Goal: Task Accomplishment & Management: Manage account settings

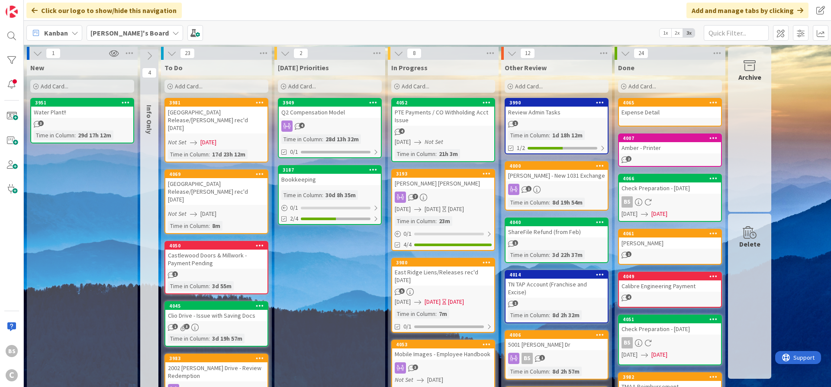
click at [545, 171] on div "[PERSON_NAME] - New 1031 Exchange" at bounding box center [557, 175] width 102 height 11
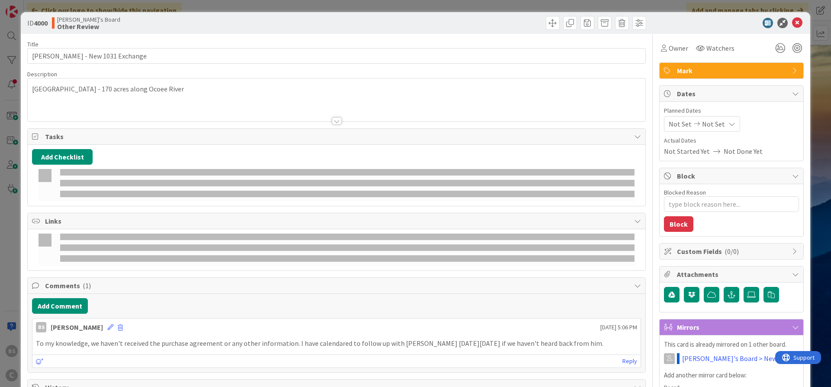
type textarea "x"
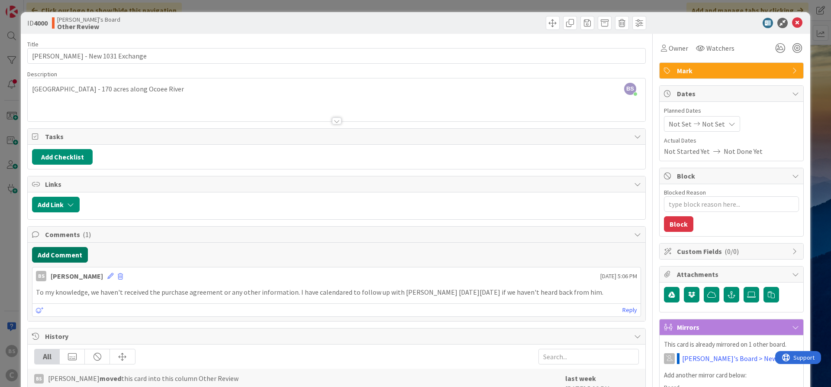
click at [66, 248] on button "Add Comment" at bounding box center [60, 255] width 56 height 16
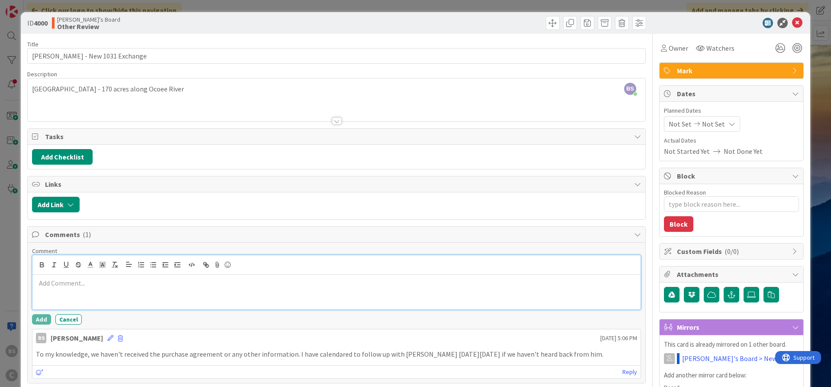
click at [45, 283] on p at bounding box center [336, 283] width 601 height 10
paste div
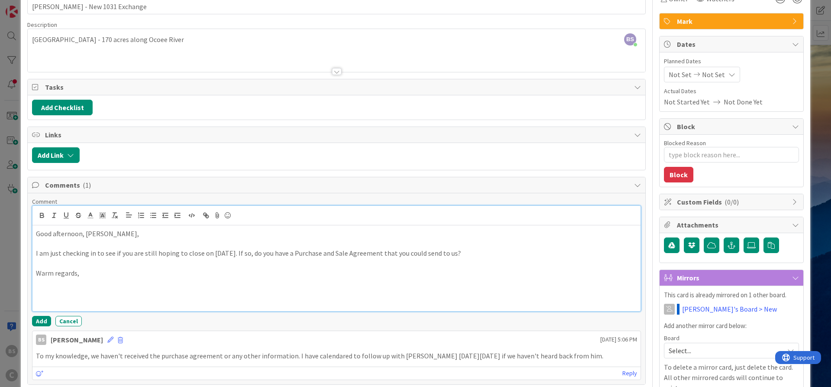
scroll to position [104, 0]
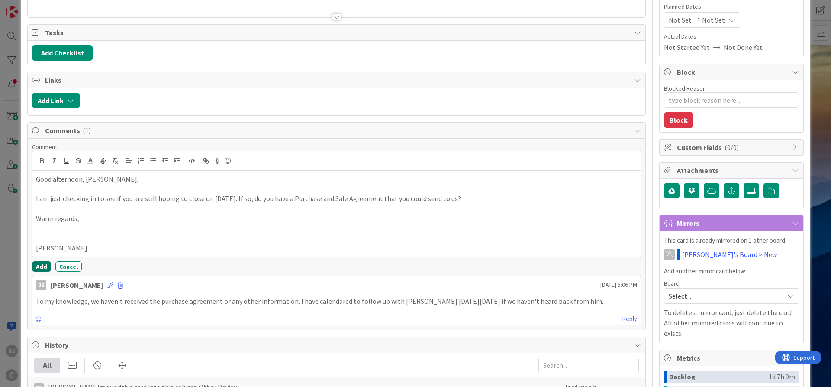
drag, startPoint x: 43, startPoint y: 262, endPoint x: 46, endPoint y: 266, distance: 5.0
click at [43, 262] on button "Add" at bounding box center [41, 266] width 19 height 10
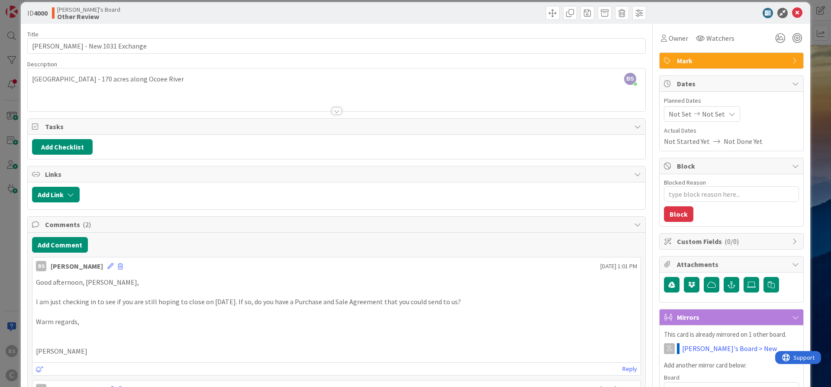
scroll to position [0, 0]
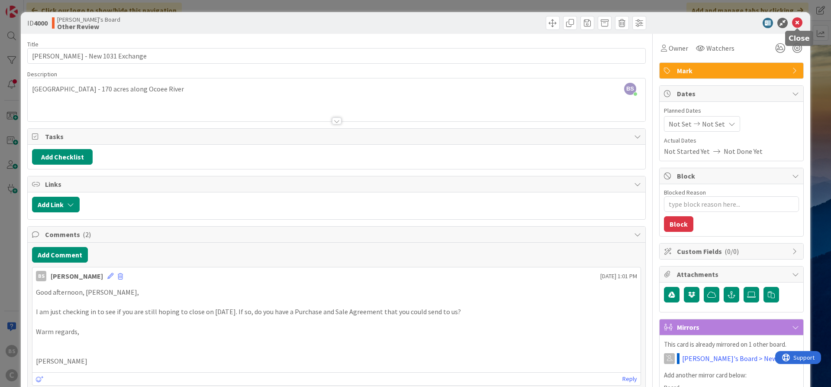
click at [796, 23] on icon at bounding box center [797, 23] width 10 height 10
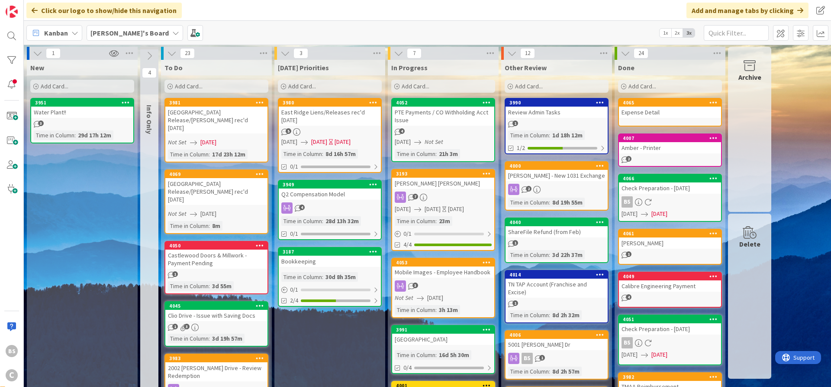
click at [543, 164] on div "4000" at bounding box center [559, 166] width 98 height 6
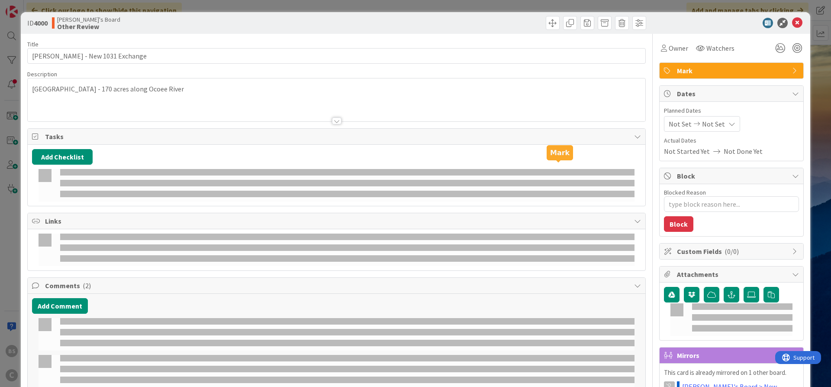
type textarea "x"
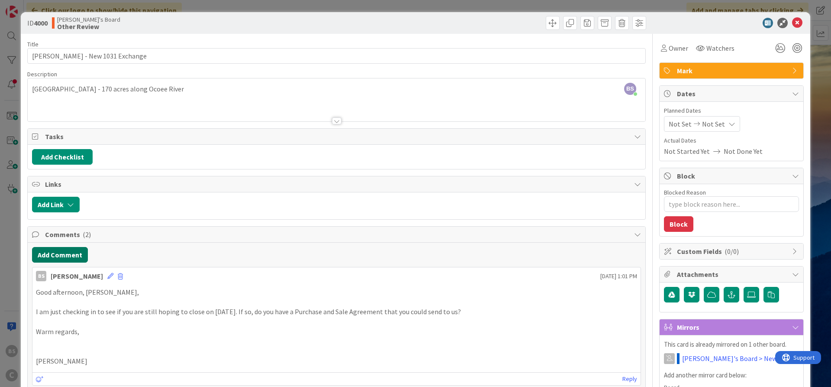
click at [51, 255] on button "Add Comment" at bounding box center [60, 255] width 56 height 16
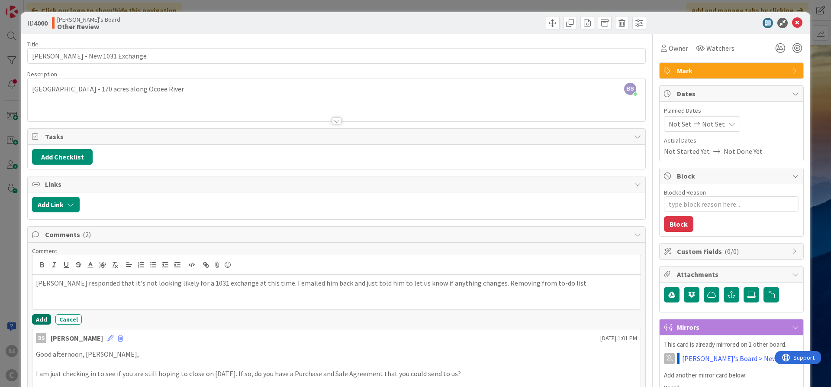
click at [38, 318] on button "Add" at bounding box center [41, 319] width 19 height 10
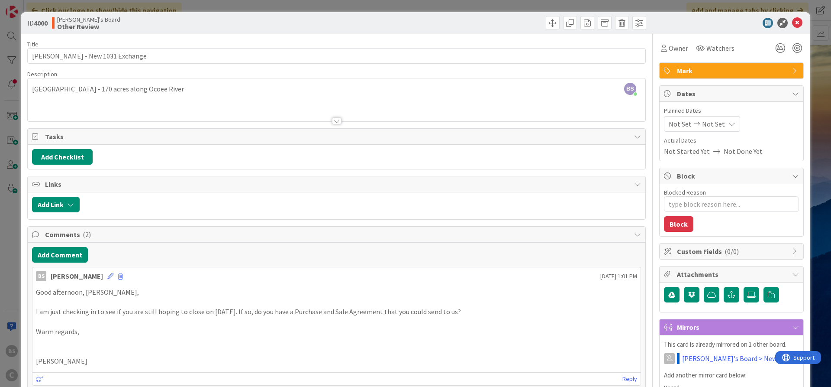
type textarea "x"
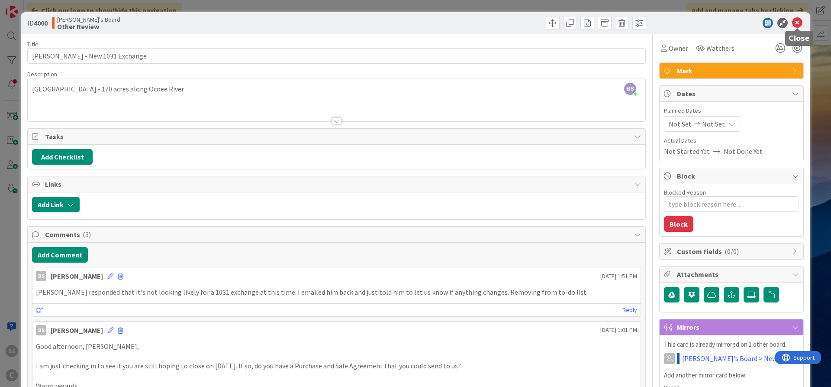
click at [798, 22] on icon at bounding box center [797, 23] width 10 height 10
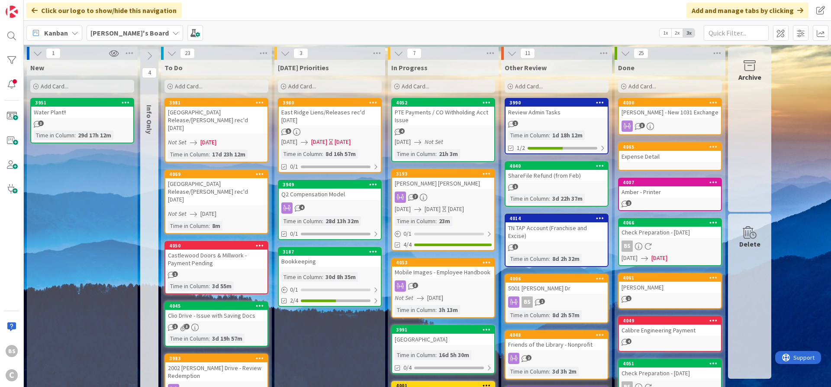
click at [417, 84] on span "Add Card..." at bounding box center [416, 86] width 28 height 8
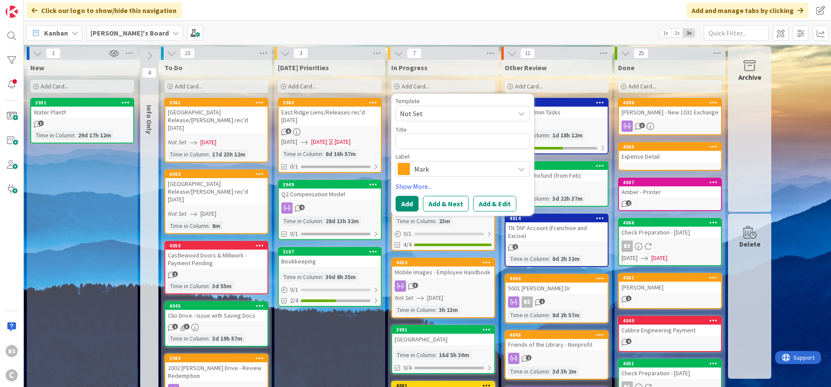
type textarea "V"
type textarea "x"
type textarea "VB"
type textarea "x"
type textarea "VBu"
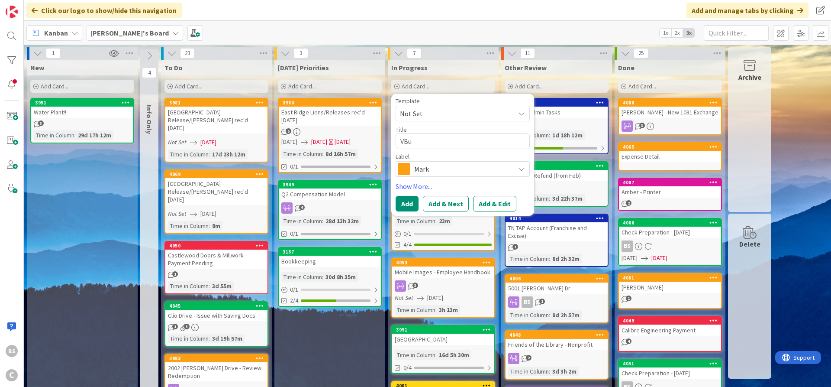
type textarea "x"
type textarea "VB"
type textarea "x"
type textarea "V"
type textarea "x"
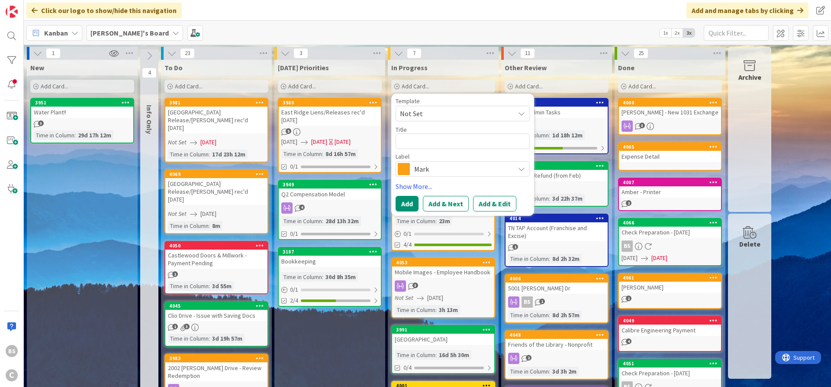
type textarea "B"
type textarea "x"
type textarea "Bu"
type textarea "x"
type textarea "Bus"
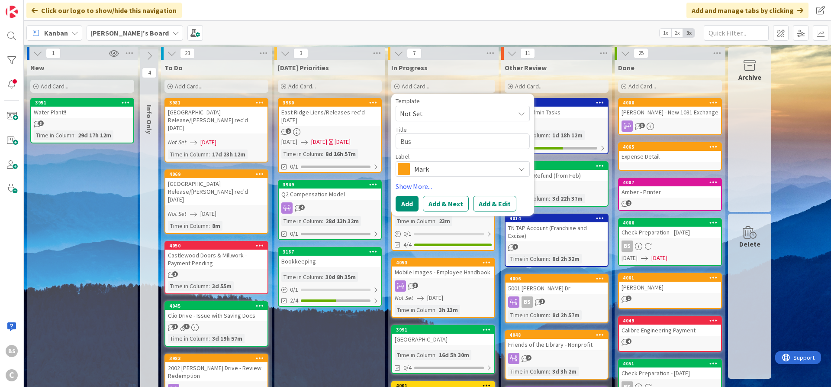
type textarea "x"
type textarea "Busin"
type textarea "x"
type textarea "Busine"
type textarea "x"
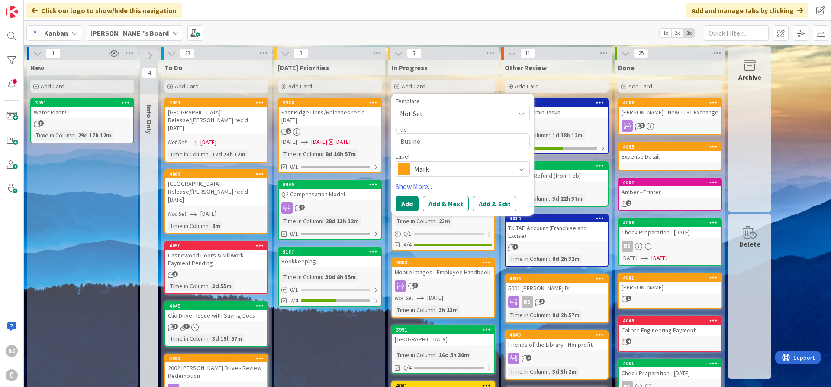
type textarea "Busines"
type textarea "x"
type textarea "Business"
type textarea "x"
type textarea "Business"
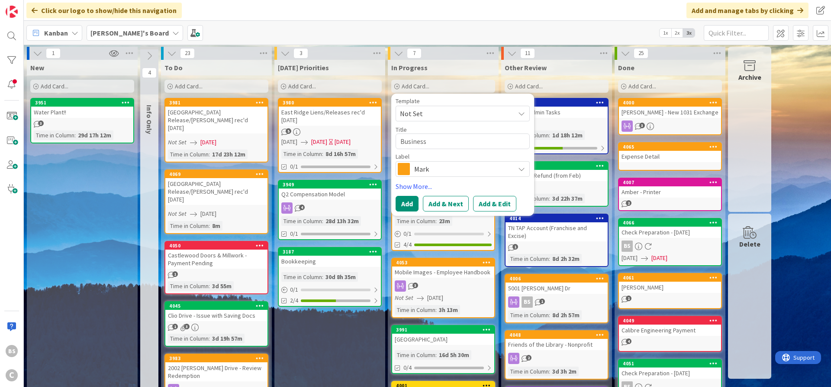
type textarea "x"
type textarea "Business C"
type textarea "x"
type textarea "Business Ca"
type textarea "x"
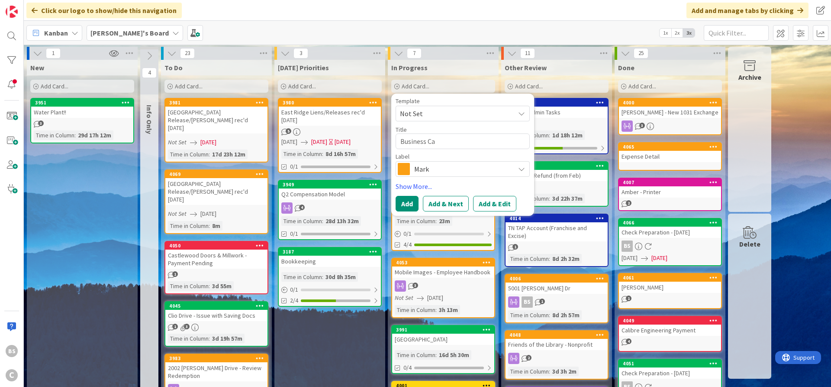
type textarea "Business Car"
type textarea "x"
type textarea "Business Card"
type textarea "x"
type textarea "Business Cards"
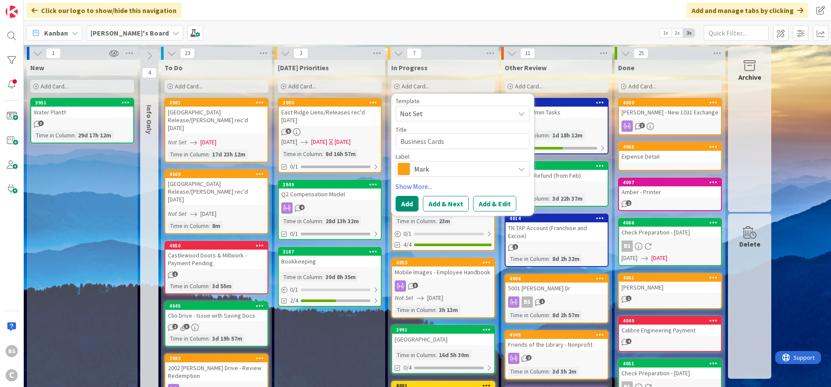
type textarea "x"
type textarea "Business Cards"
type textarea "x"
type textarea "Business Cards -"
type textarea "x"
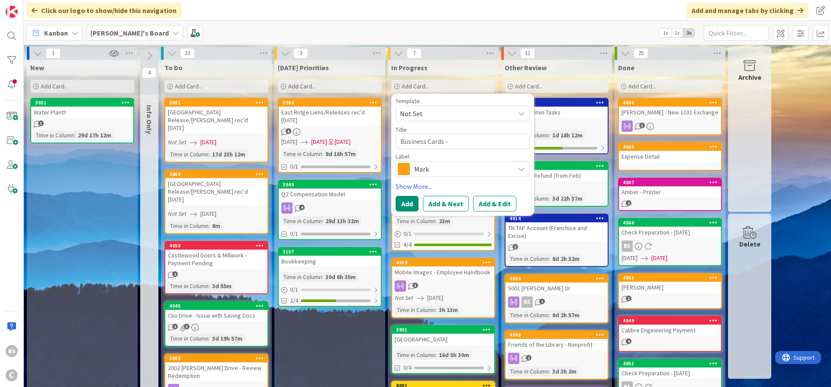
type textarea "Business Cards -"
type textarea "x"
type textarea "Business Cards - a"
type textarea "x"
type textarea "Business Cards - as"
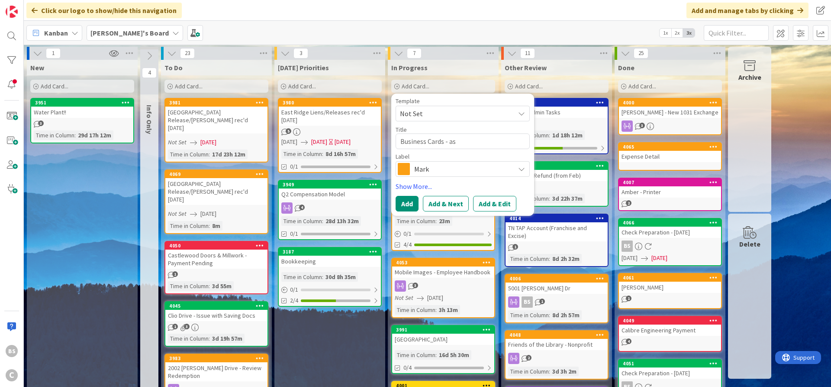
type textarea "x"
type textarea "Business Cards - ask"
type textarea "x"
type textarea "Business Cards - ask"
type textarea "x"
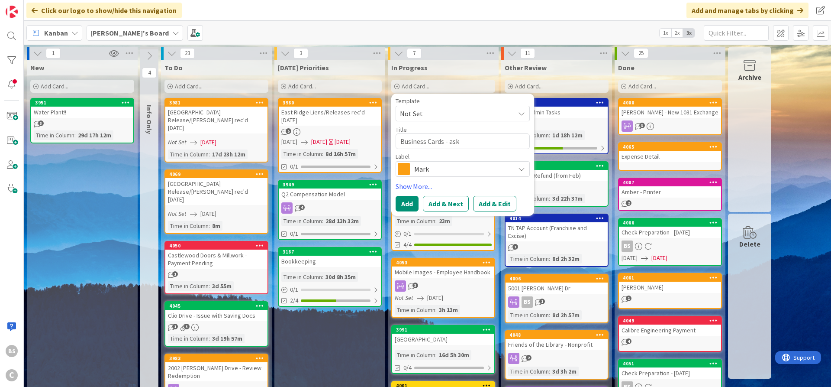
type textarea "Business Cards - ask M"
type textarea "x"
type textarea "Business Cards - ask MW"
type textarea "x"
type textarea "Business Cards - ask MWL"
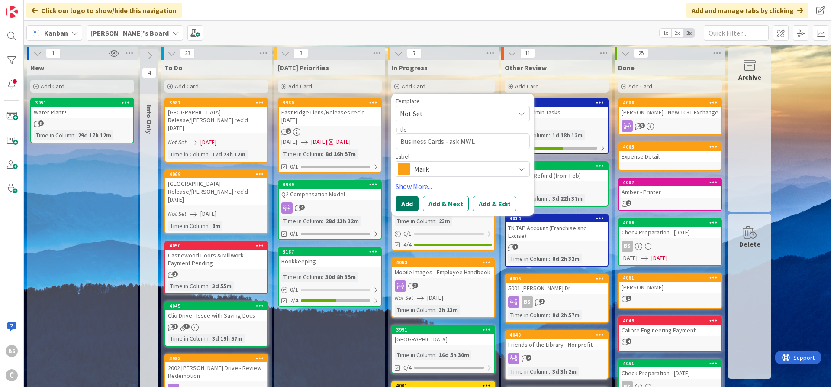
click at [413, 204] on button "Add" at bounding box center [407, 204] width 23 height 16
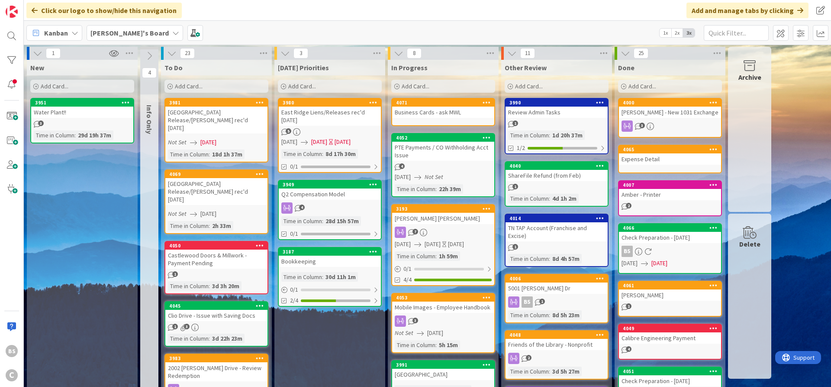
click at [77, 106] on div "3951" at bounding box center [82, 103] width 102 height 8
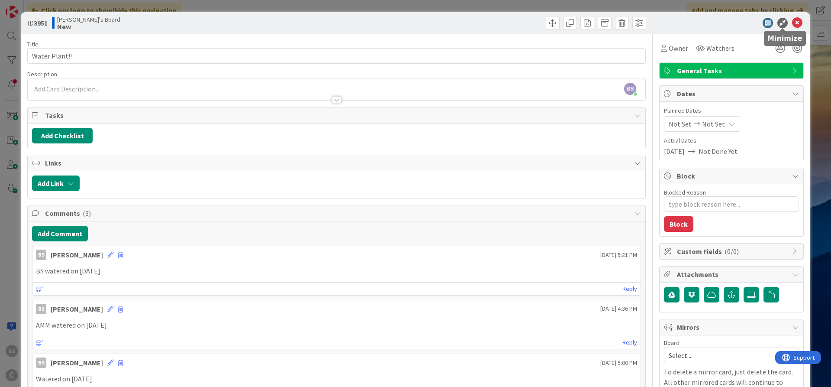
click at [799, 23] on icon at bounding box center [797, 23] width 10 height 10
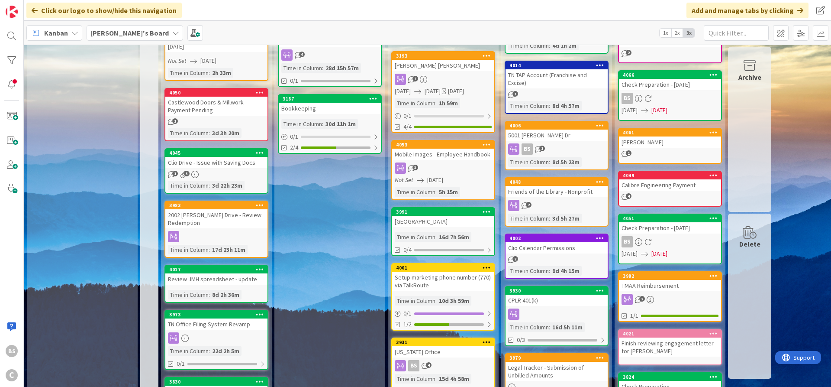
scroll to position [156, 0]
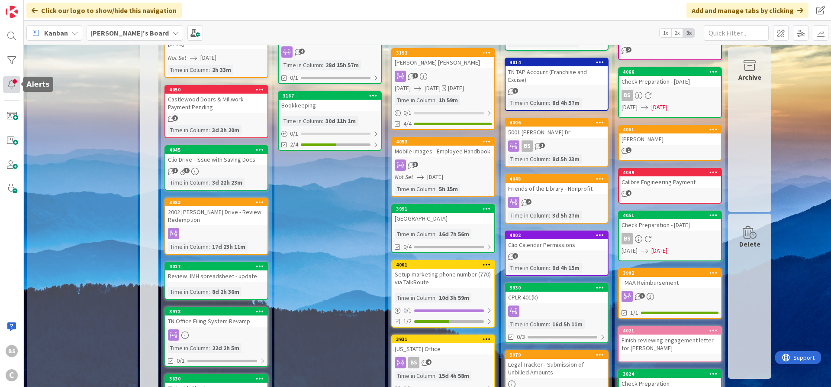
click at [9, 90] on div at bounding box center [11, 84] width 17 height 17
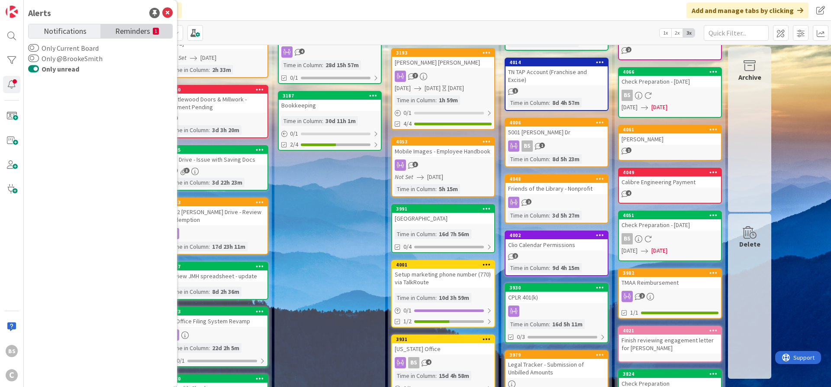
click at [127, 31] on span "Reminders" at bounding box center [132, 30] width 35 height 12
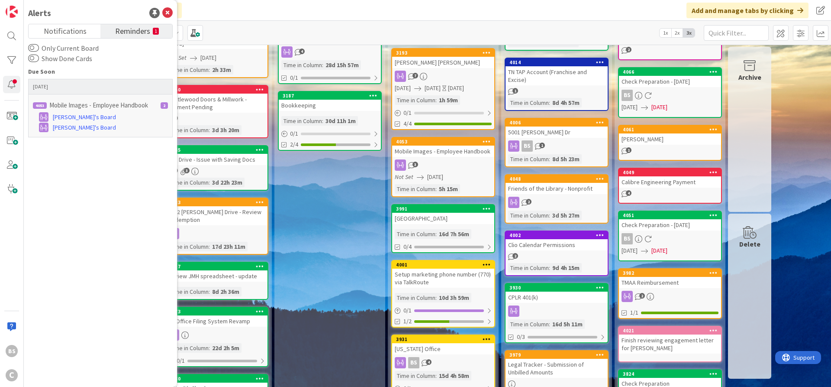
click at [75, 102] on p "Mobile Images - Employee Handbook" at bounding box center [98, 105] width 99 height 8
click at [165, 12] on icon at bounding box center [167, 13] width 10 height 10
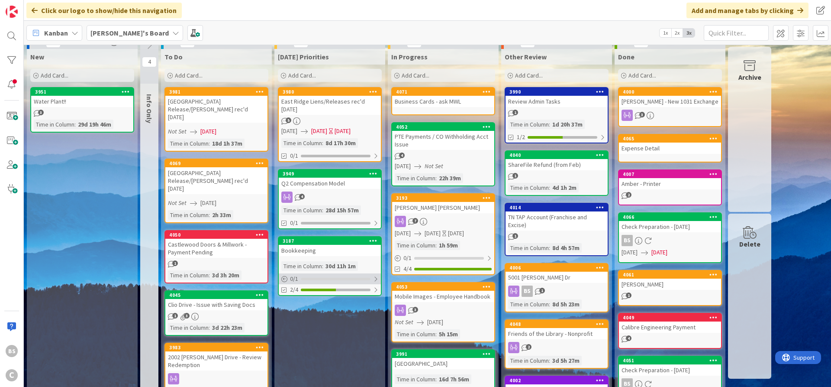
scroll to position [0, 0]
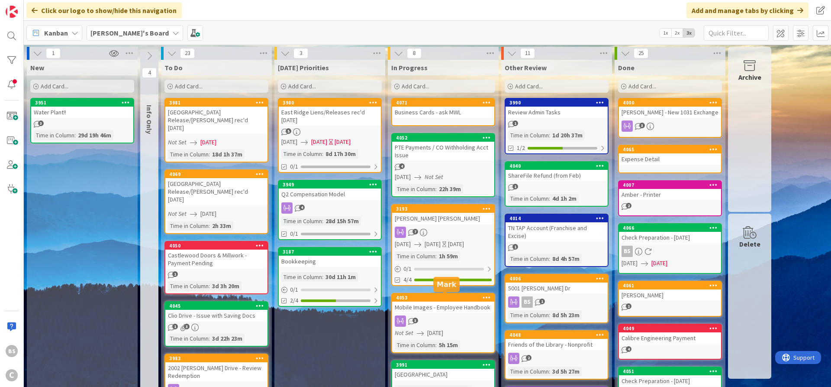
click at [434, 300] on div "4053" at bounding box center [445, 297] width 98 height 6
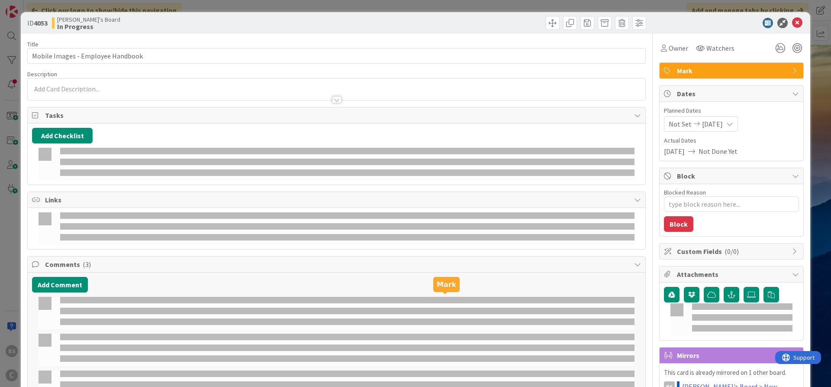
type textarea "x"
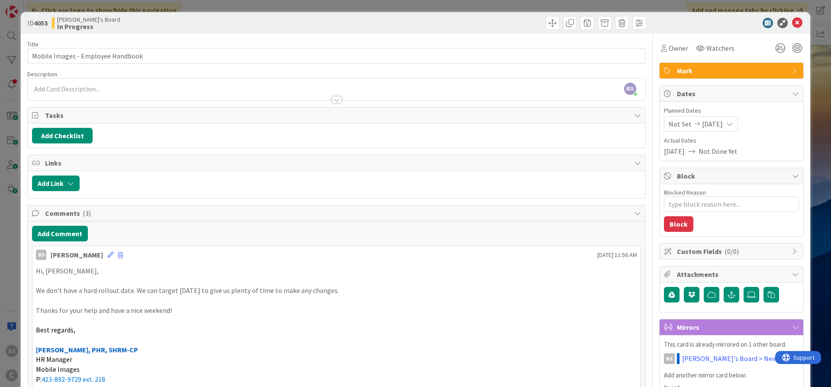
click at [685, 151] on span "[DATE]" at bounding box center [674, 151] width 21 height 10
click at [797, 20] on icon at bounding box center [797, 23] width 10 height 10
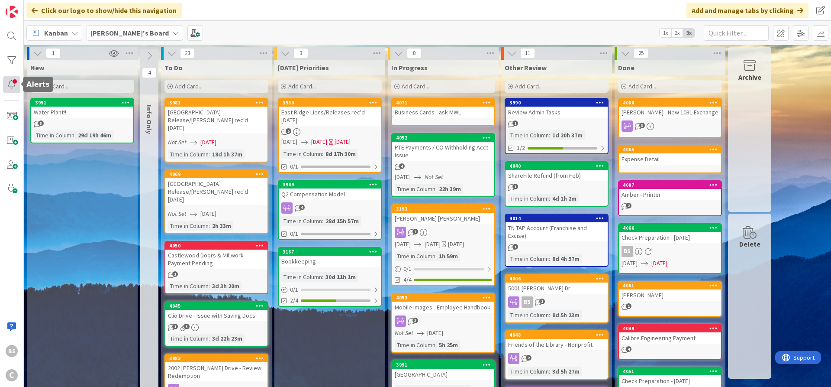
click at [11, 87] on div at bounding box center [11, 84] width 17 height 17
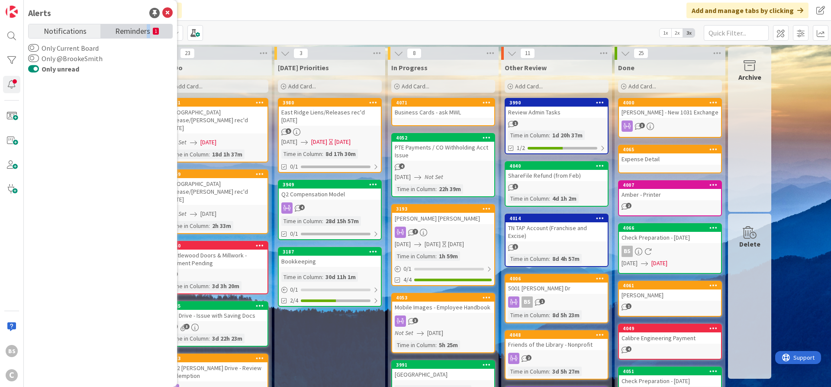
click at [149, 27] on span "Reminders" at bounding box center [132, 30] width 35 height 12
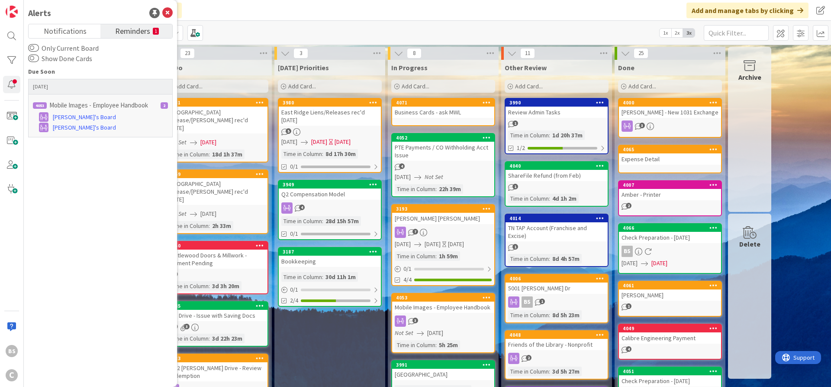
click at [166, 107] on div "2" at bounding box center [164, 105] width 7 height 6
click at [172, 12] on icon at bounding box center [167, 13] width 10 height 10
